Goal: Transaction & Acquisition: Purchase product/service

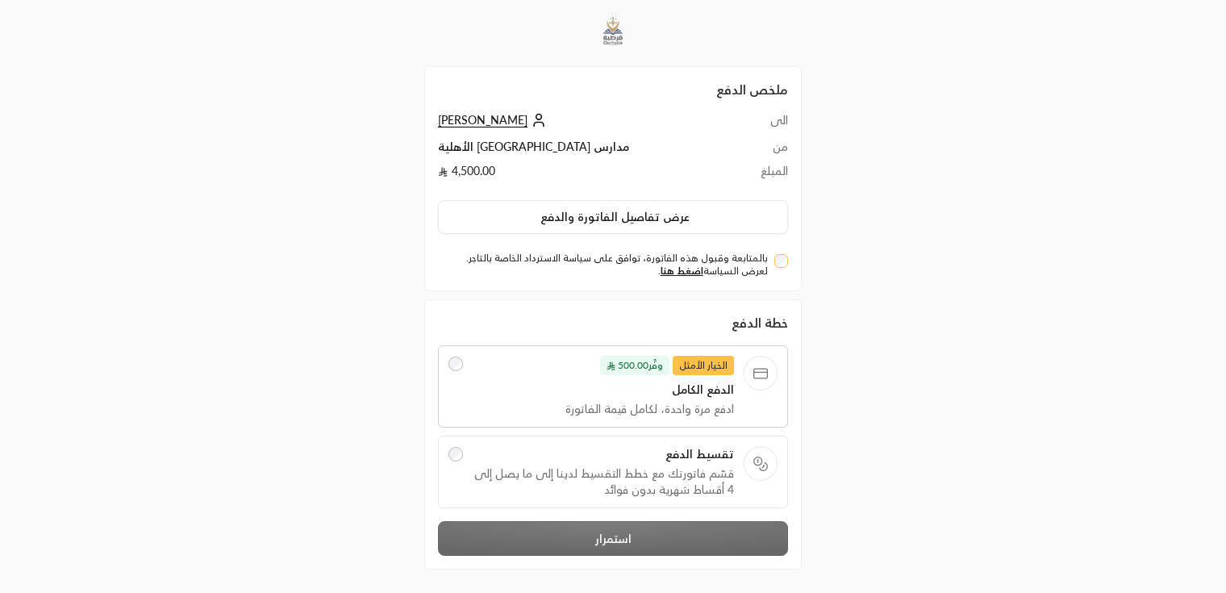
click at [795, 259] on div "بالمتابعة وقبول هذه الفاتورة، توافق على سياسة الاسترداد الخاصة بالتاجر. لعرض ال…" at bounding box center [613, 262] width 366 height 31
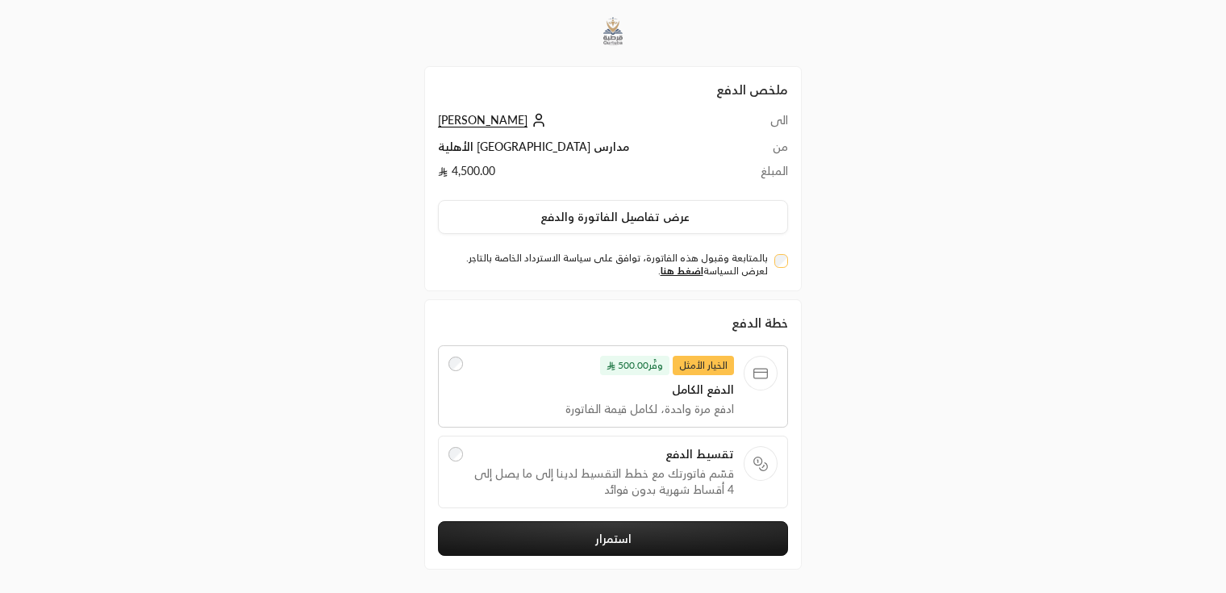
click at [687, 540] on button "استمرار" at bounding box center [613, 538] width 350 height 35
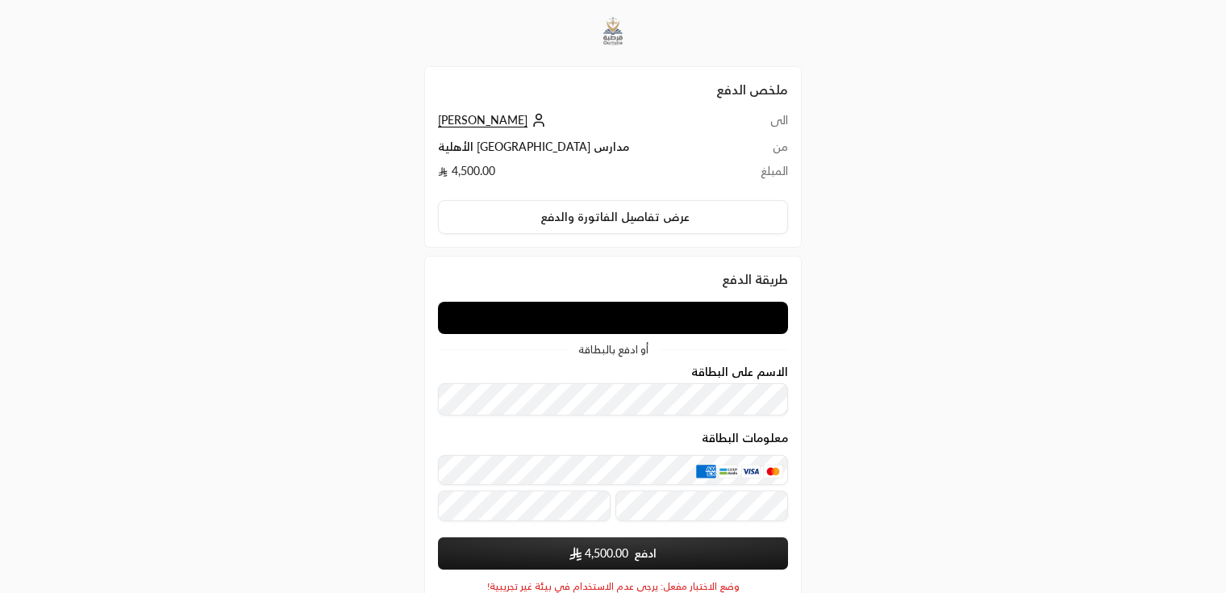
drag, startPoint x: 687, startPoint y: 540, endPoint x: 894, endPoint y: 386, distance: 257.2
click at [894, 386] on div "ملخص الدفع الى Rashad ali من مدارس قرطبة الأهلية المبلغ 4,500.00 عرض تفاصيل الف…" at bounding box center [613, 370] width 613 height 740
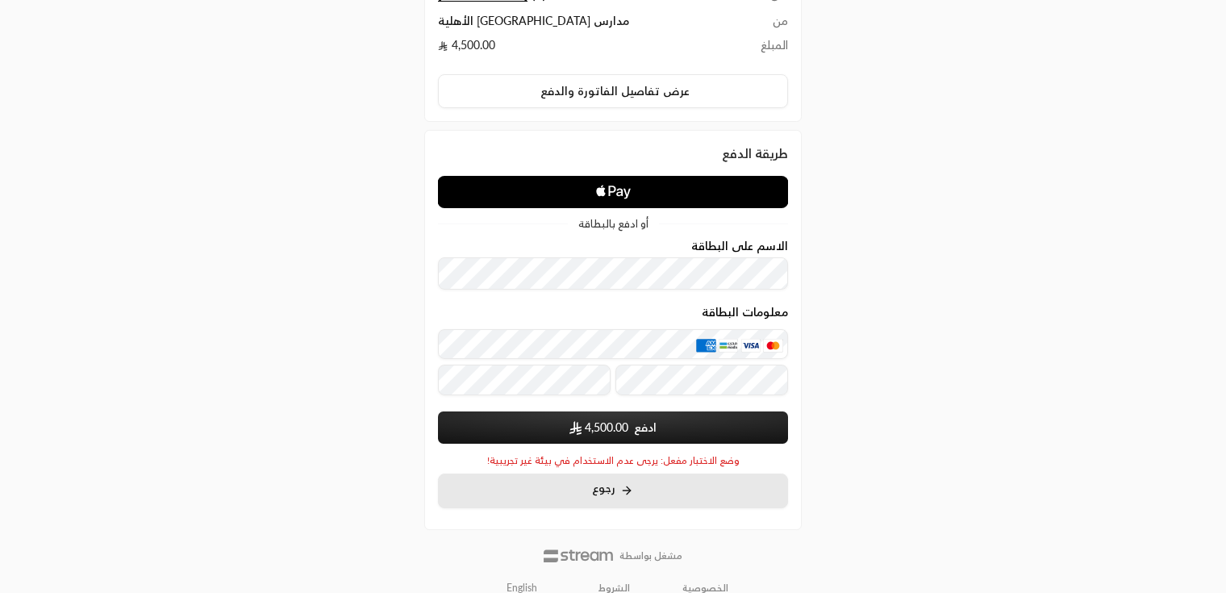
click at [650, 485] on button "رجوع" at bounding box center [613, 491] width 350 height 35
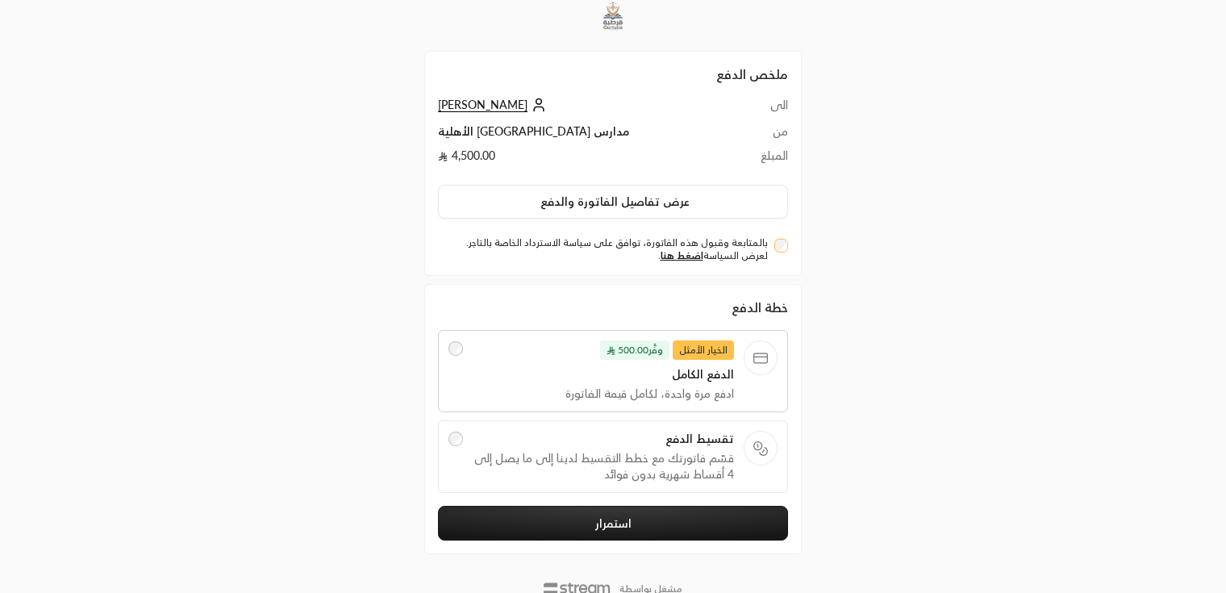
scroll to position [19, 0]
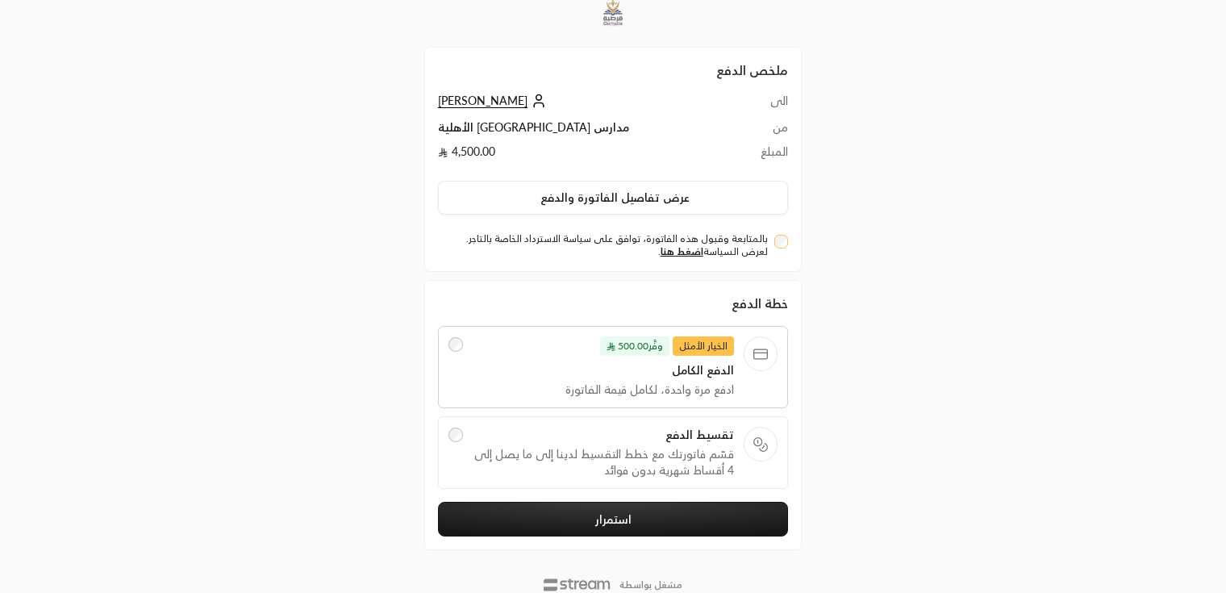
click at [645, 439] on span "تقسيط الدفع" at bounding box center [604, 435] width 262 height 16
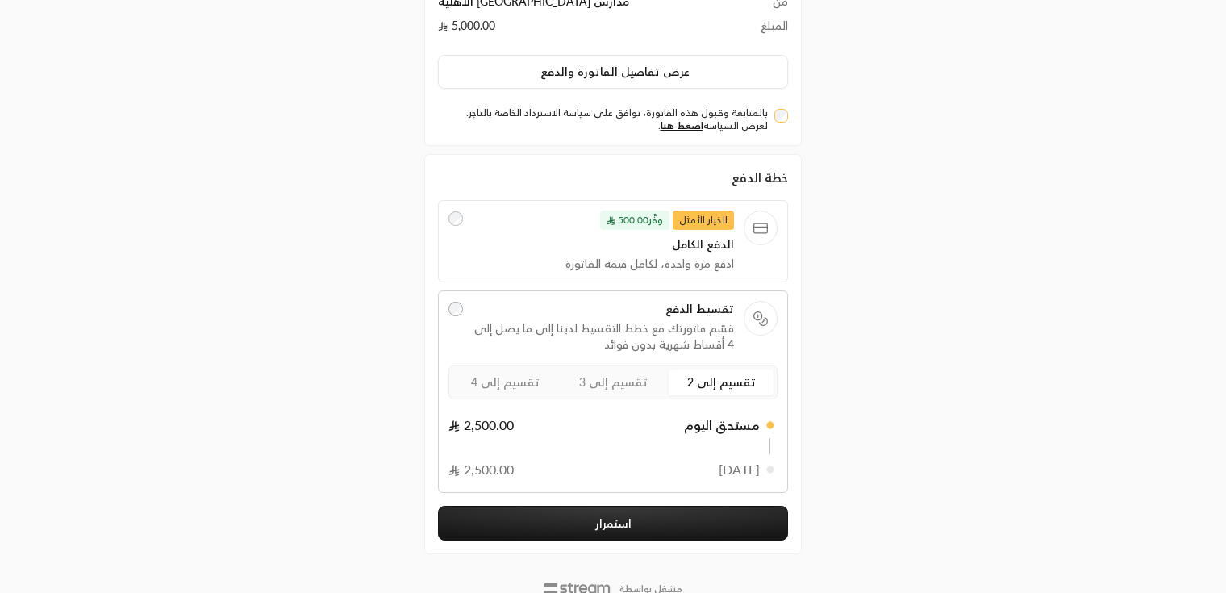
scroll to position [194, 0]
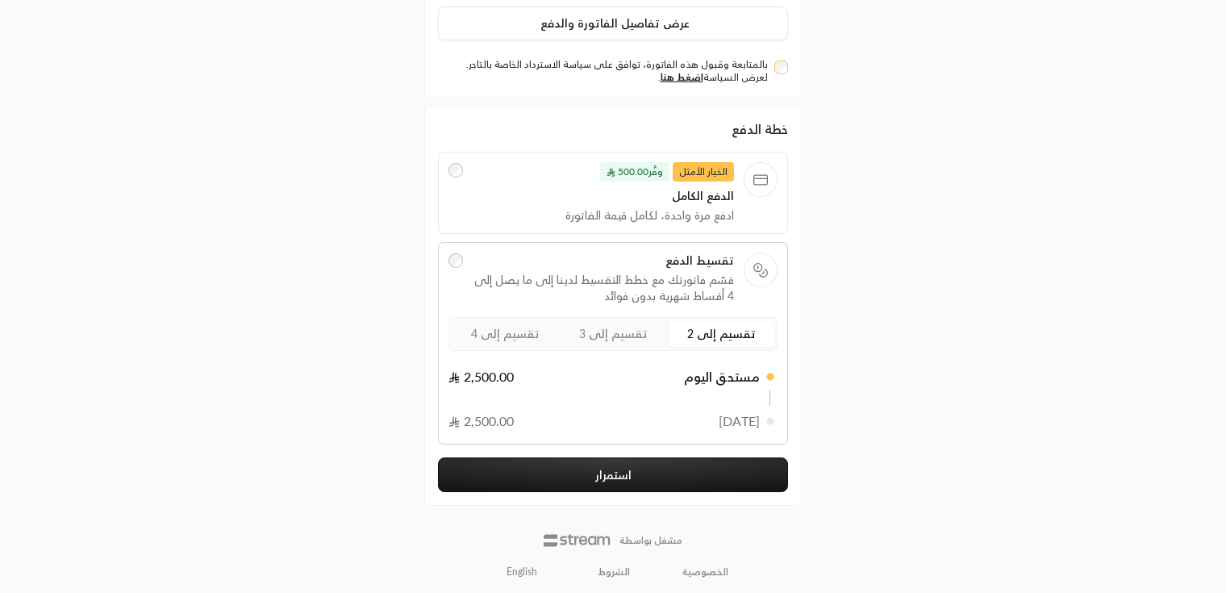
click at [669, 472] on button "استمرار" at bounding box center [613, 474] width 350 height 35
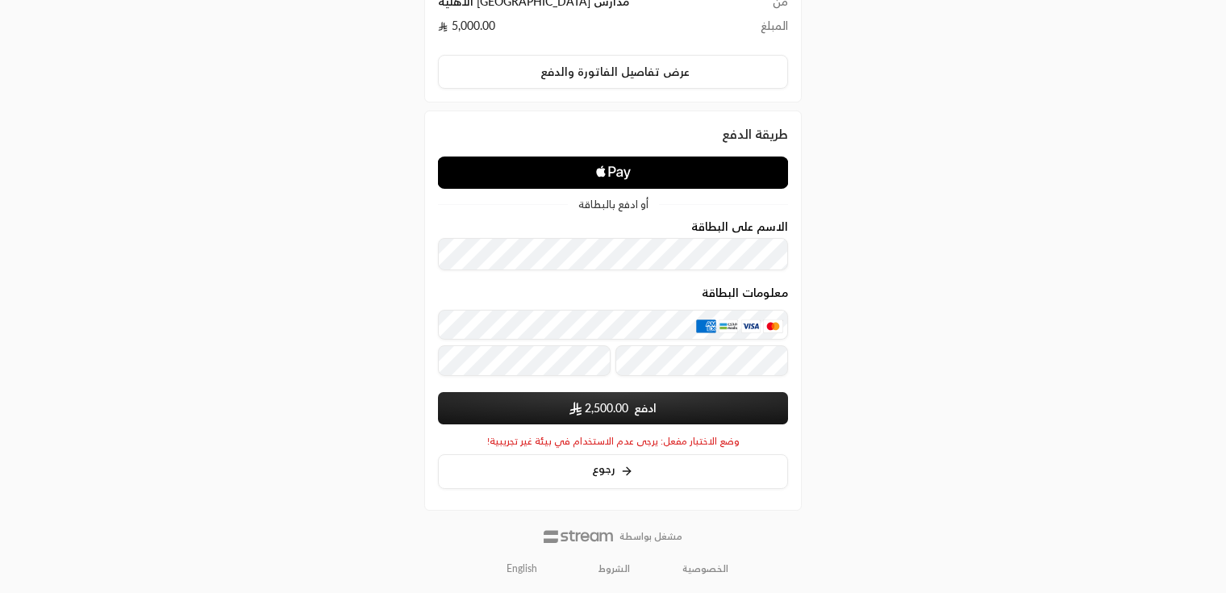
scroll to position [169, 0]
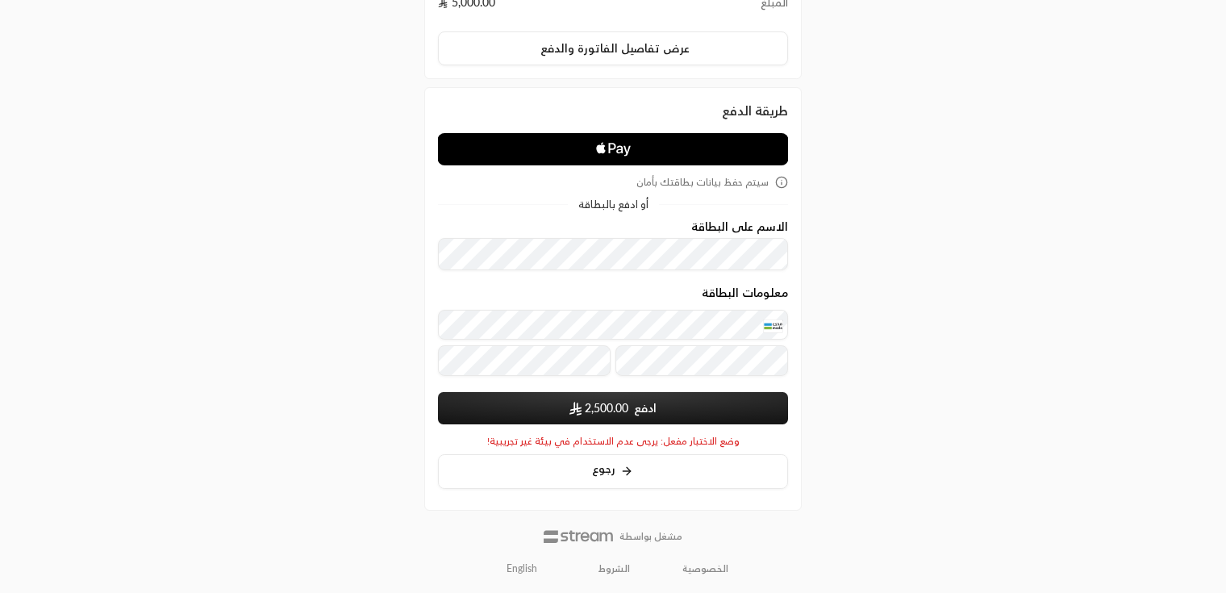
click at [549, 401] on button "ادفع 2,500.00" at bounding box center [613, 408] width 350 height 32
